Goal: Task Accomplishment & Management: Complete application form

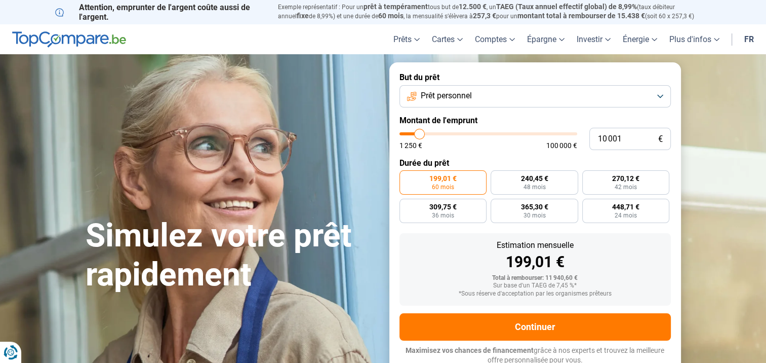
type input "9 750"
type input "9750"
type input "13 750"
type input "13750"
type input "18 750"
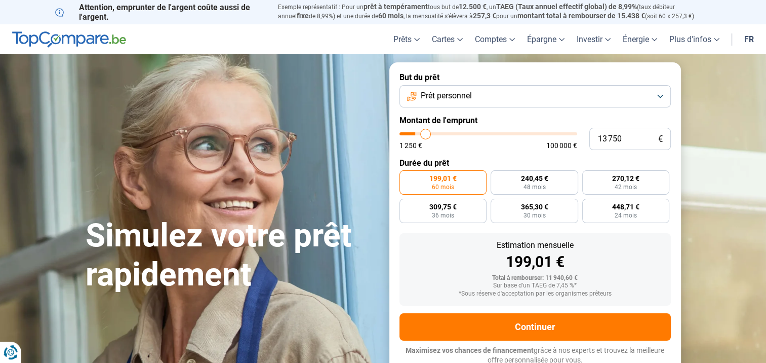
type input "18750"
type input "21 750"
type input "21750"
type input "23 250"
type input "23250"
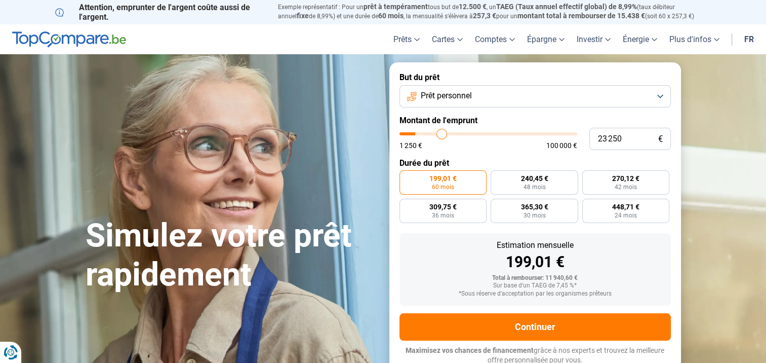
type input "26 500"
type input "26500"
type input "34 750"
type input "34750"
type input "36 250"
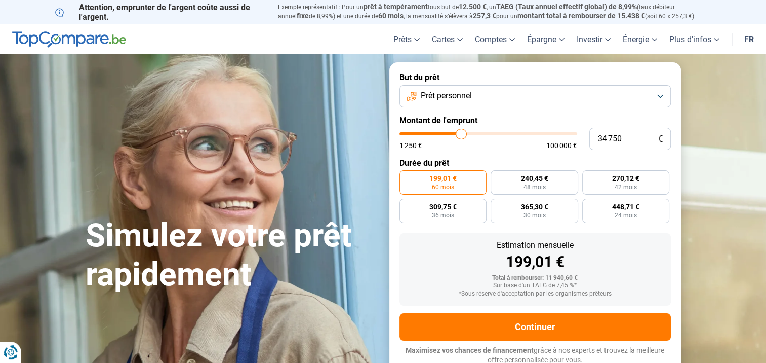
type input "36250"
type input "36 750"
type input "36750"
type input "38 000"
type input "38000"
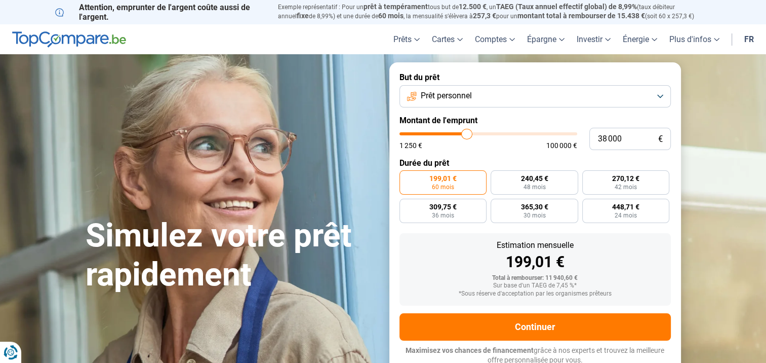
type input "39 500"
type input "39500"
type input "41 250"
type input "41250"
type input "43 250"
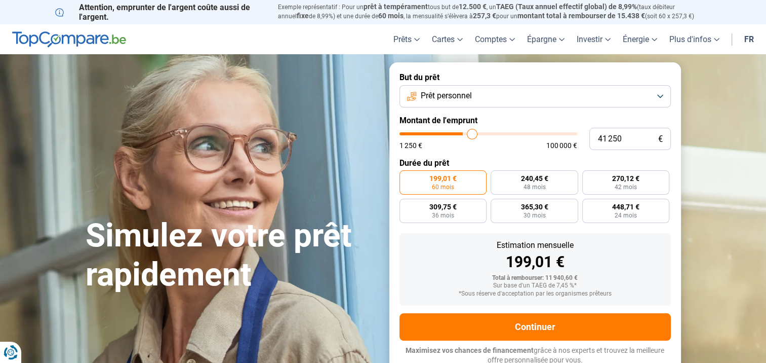
type input "43250"
type input "46 000"
type input "46000"
type input "50 250"
type input "50250"
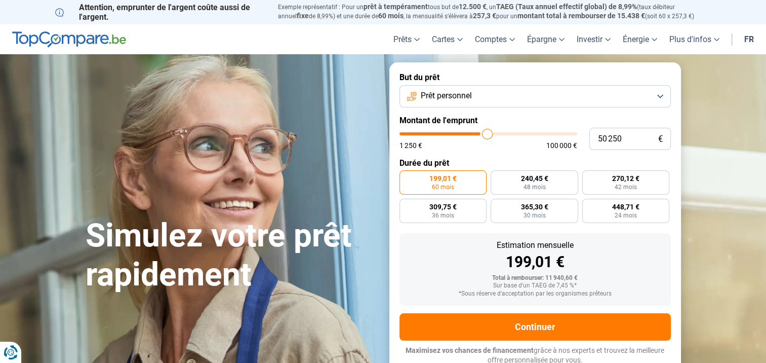
type input "51 750"
type input "51750"
type input "53 250"
type input "53250"
type input "58 000"
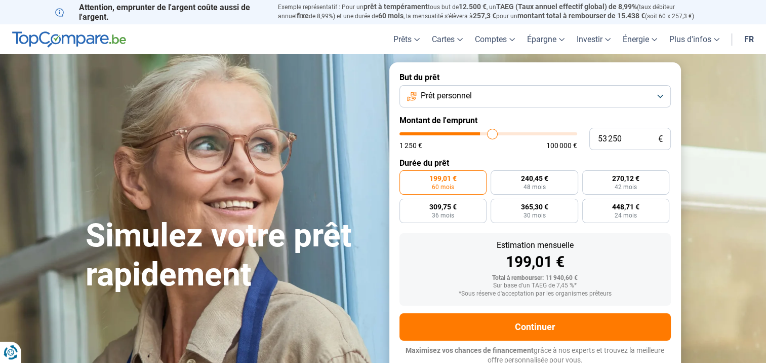
type input "58000"
type input "63 500"
type input "63500"
type input "66 000"
type input "66000"
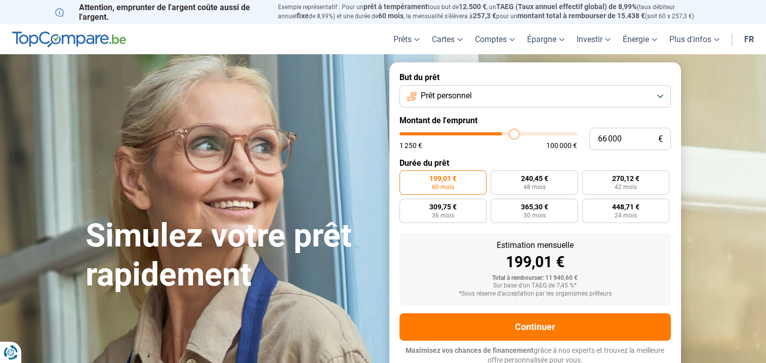
type input "67 250"
type input "67250"
type input "69 750"
type input "69750"
type input "72 250"
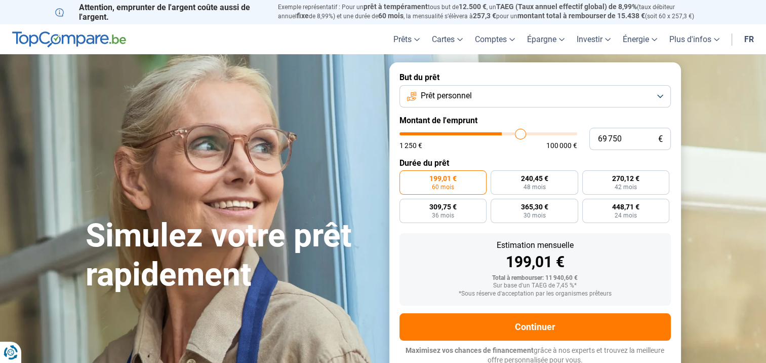
type input "72250"
type input "73 500"
type input "73500"
type input "74 250"
type input "74250"
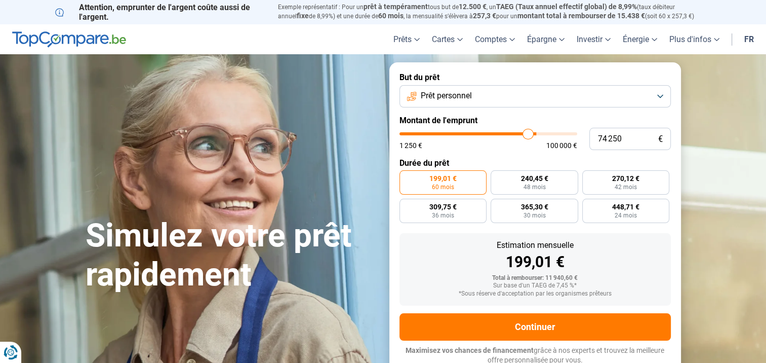
type input "77 250"
type input "77250"
type input "78 500"
type input "78500"
type input "81 000"
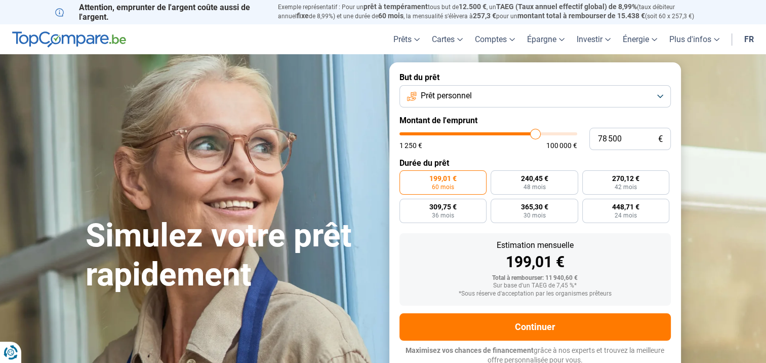
type input "81000"
type input "82 500"
type input "82500"
type input "83 750"
type input "83750"
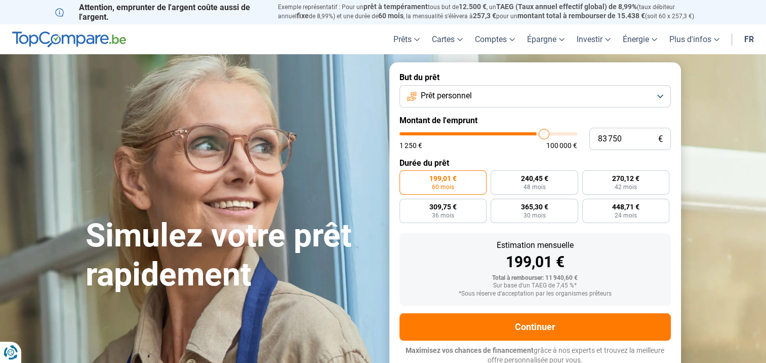
type input "86 000"
type input "86000"
type input "87 750"
type input "87750"
type input "88 750"
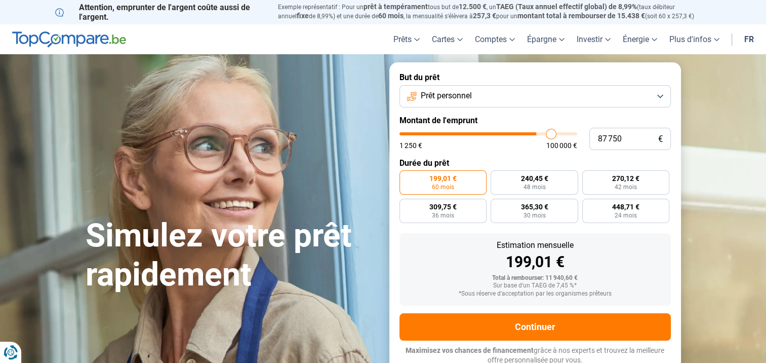
type input "88750"
type input "89 750"
type input "89750"
type input "91 750"
type input "91750"
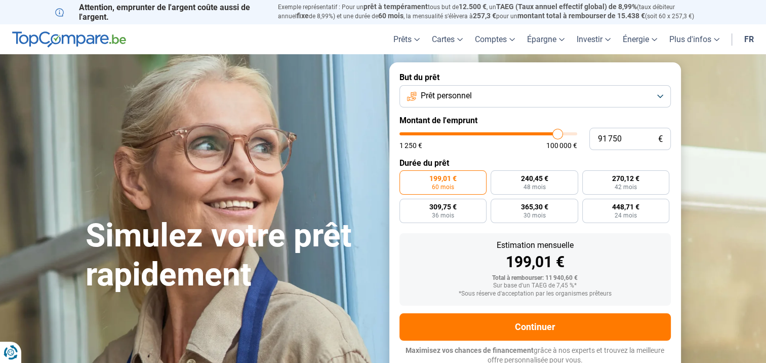
type input "93 750"
type input "93750"
type input "95 250"
type input "95250"
type input "95 500"
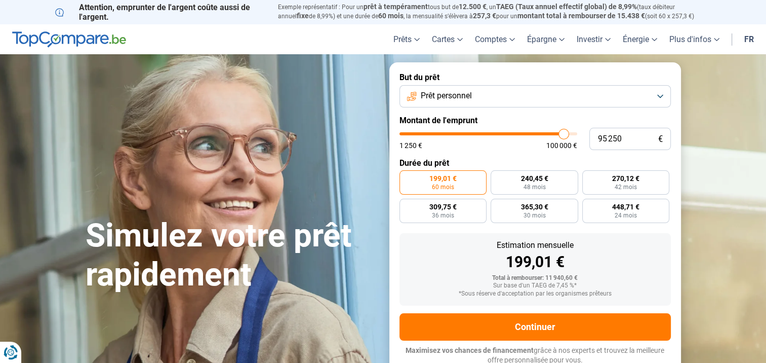
type input "95500"
type input "96 000"
type input "96000"
type input "97 250"
type input "97250"
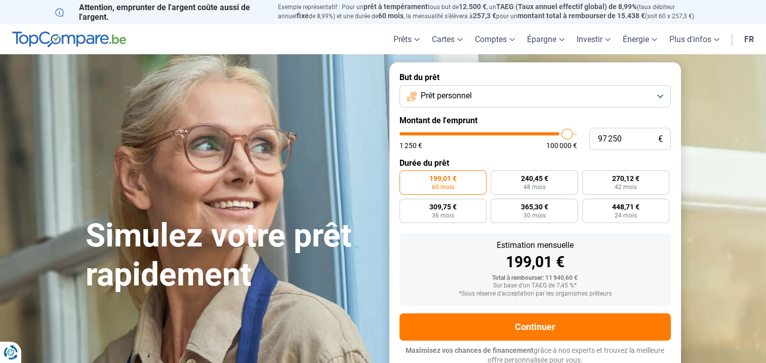
type input "100 000"
drag, startPoint x: 419, startPoint y: 134, endPoint x: 577, endPoint y: 139, distance: 158.1
type input "100000"
click at [577, 135] on input "range" at bounding box center [489, 133] width 178 height 3
radio input "false"
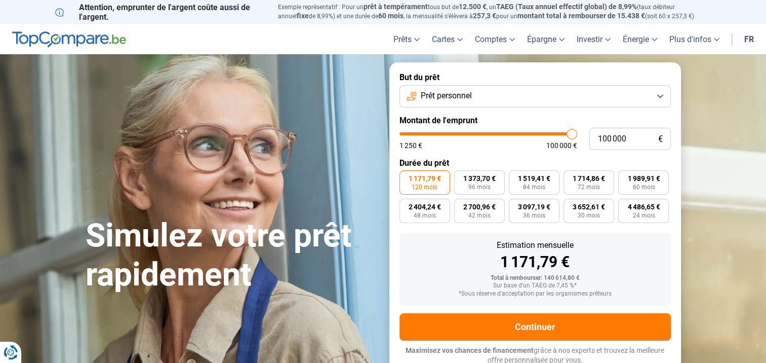
scroll to position [3, 0]
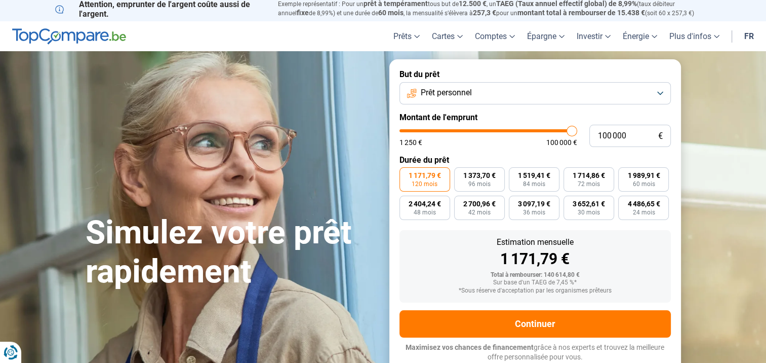
type input "99 500"
type input "99500"
type input "97 500"
type input "97500"
type input "95 500"
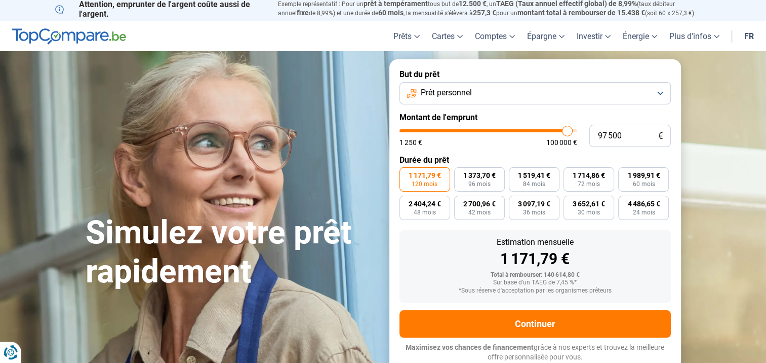
type input "95500"
type input "90 500"
type input "90500"
type input "86 000"
type input "86000"
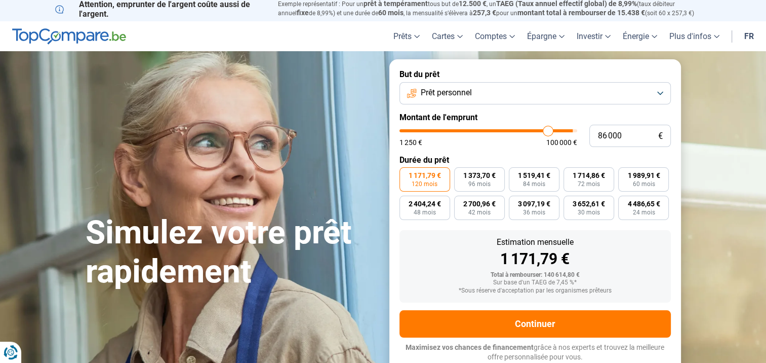
type input "82 500"
type input "82500"
type input "78 250"
type input "78250"
type input "76 000"
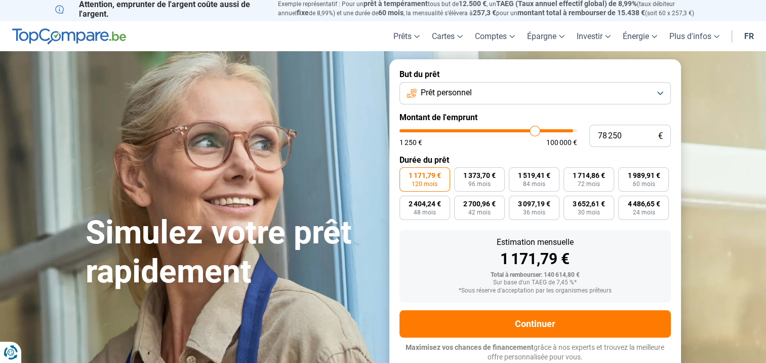
type input "76000"
type input "73 750"
type input "73750"
type input "70 000"
type input "70000"
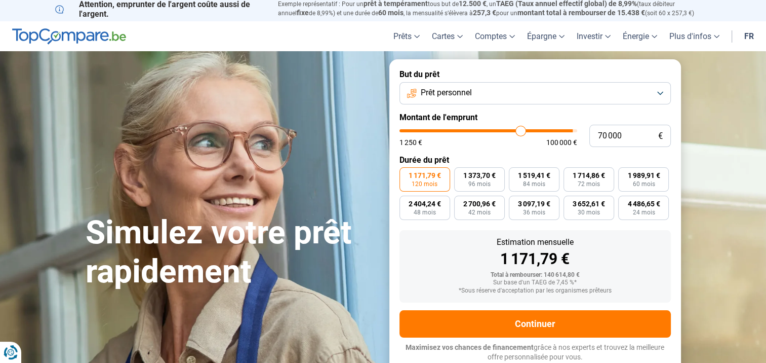
type input "69 000"
type input "69000"
type input "67 250"
type input "67250"
type input "64 750"
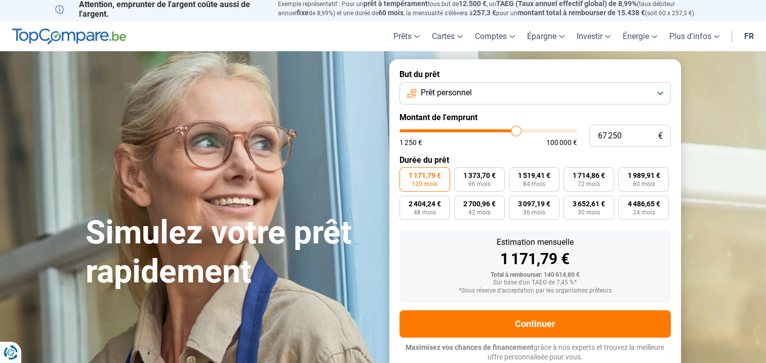
type input "64750"
type input "62 250"
type input "62250"
type input "62 000"
type input "62000"
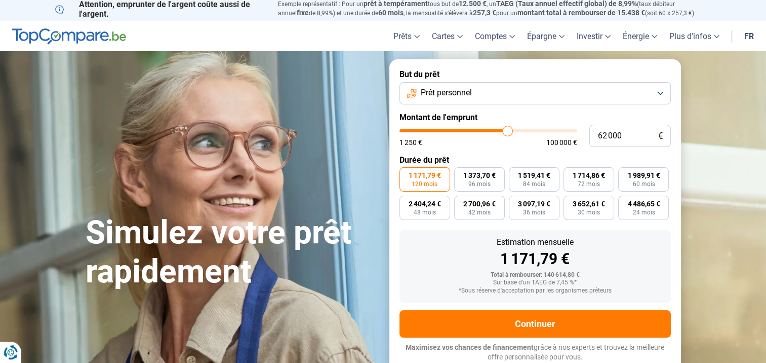
type input "61 750"
type input "61750"
type input "61 500"
type input "61500"
type input "61 250"
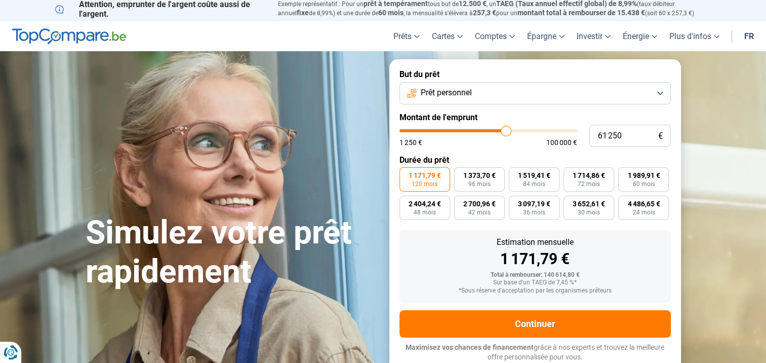
drag, startPoint x: 573, startPoint y: 133, endPoint x: 506, endPoint y: 131, distance: 66.9
type input "61250"
click at [506, 131] on input "range" at bounding box center [489, 130] width 178 height 3
click at [488, 181] on span "96 mois" at bounding box center [479, 184] width 22 height 6
click at [461, 174] on input "841,39 € 96 mois" at bounding box center [457, 170] width 7 height 7
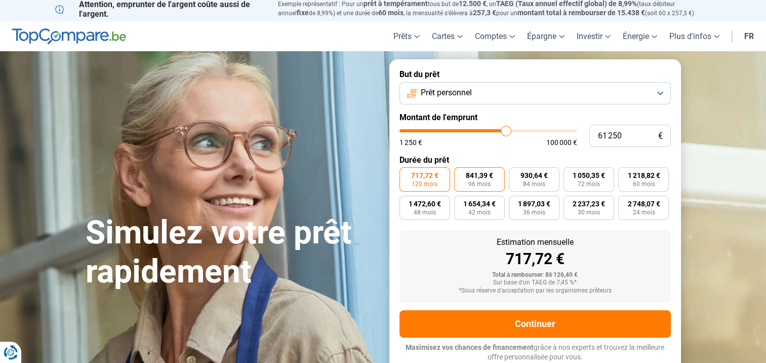
radio input "true"
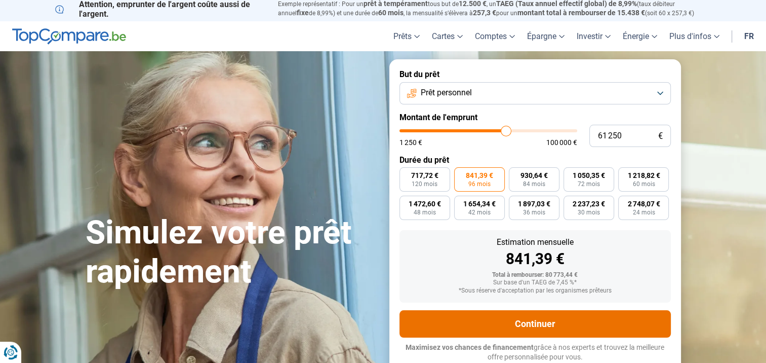
click at [548, 326] on button "Continuer" at bounding box center [535, 323] width 271 height 27
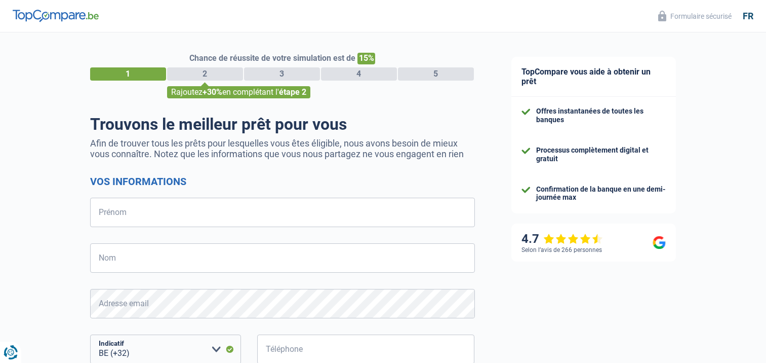
select select "32"
